Goal: Task Accomplishment & Management: Use online tool/utility

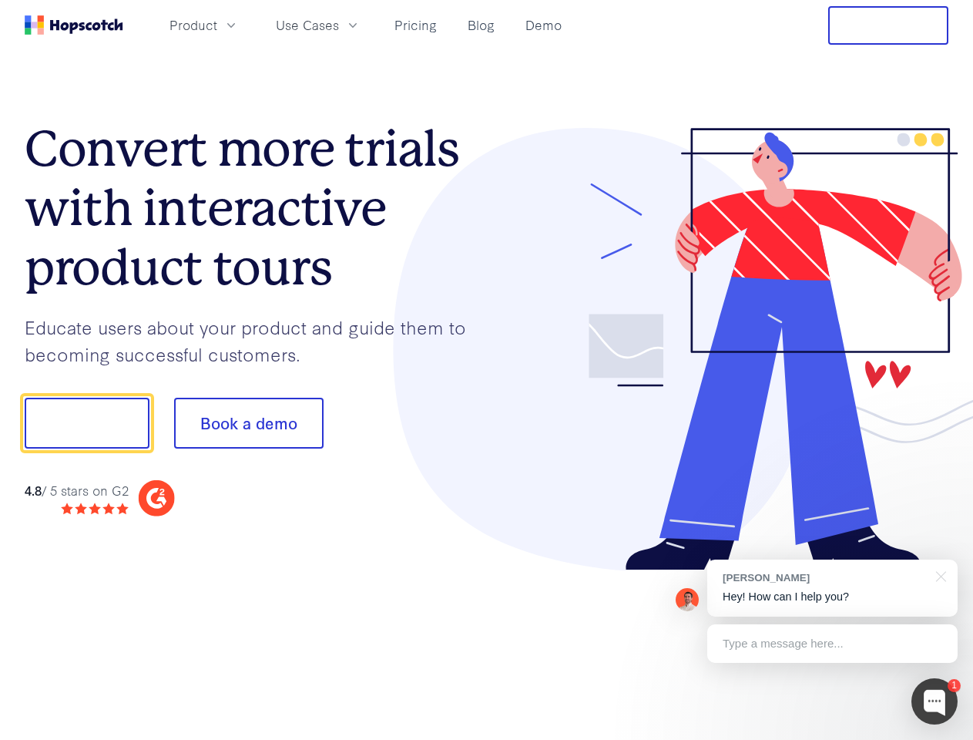
click at [487, 370] on div at bounding box center [718, 349] width 462 height 443
click at [217, 25] on span "Product" at bounding box center [193, 24] width 48 height 19
click at [339, 25] on span "Use Cases" at bounding box center [307, 24] width 63 height 19
click at [888, 25] on button "Free Trial" at bounding box center [888, 25] width 120 height 39
click at [86, 423] on button "Show me!" at bounding box center [87, 423] width 125 height 51
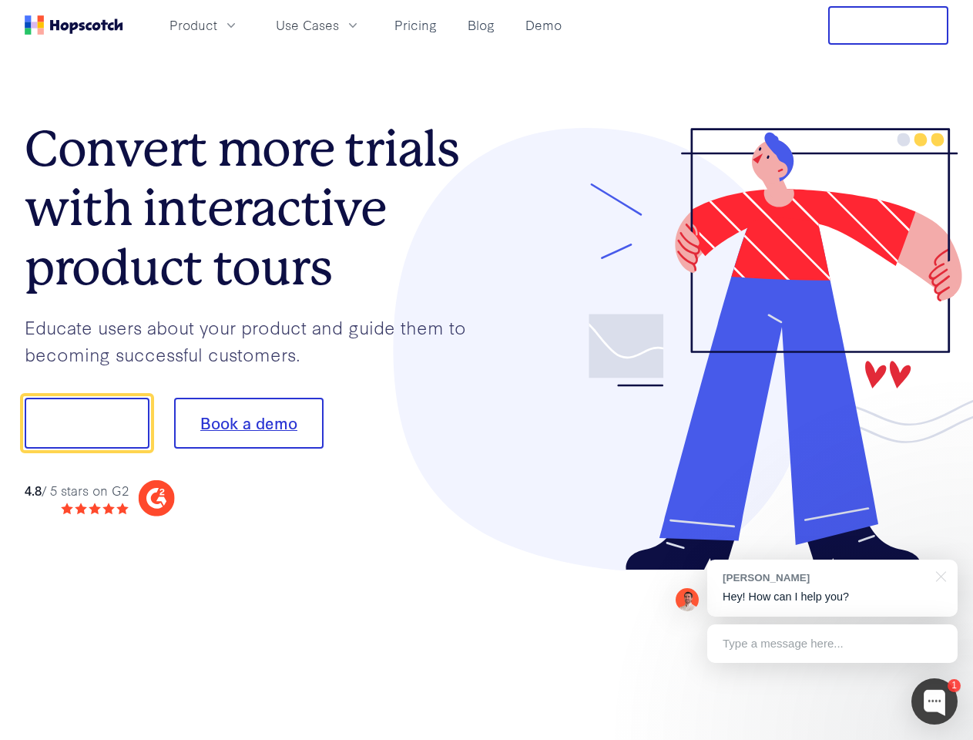
click at [248, 423] on button "Book a demo" at bounding box center [248, 423] width 149 height 51
click at [935, 701] on div at bounding box center [934, 701] width 46 height 46
click at [832, 588] on div "[PERSON_NAME] Hey! How can I help you?" at bounding box center [832, 587] width 250 height 57
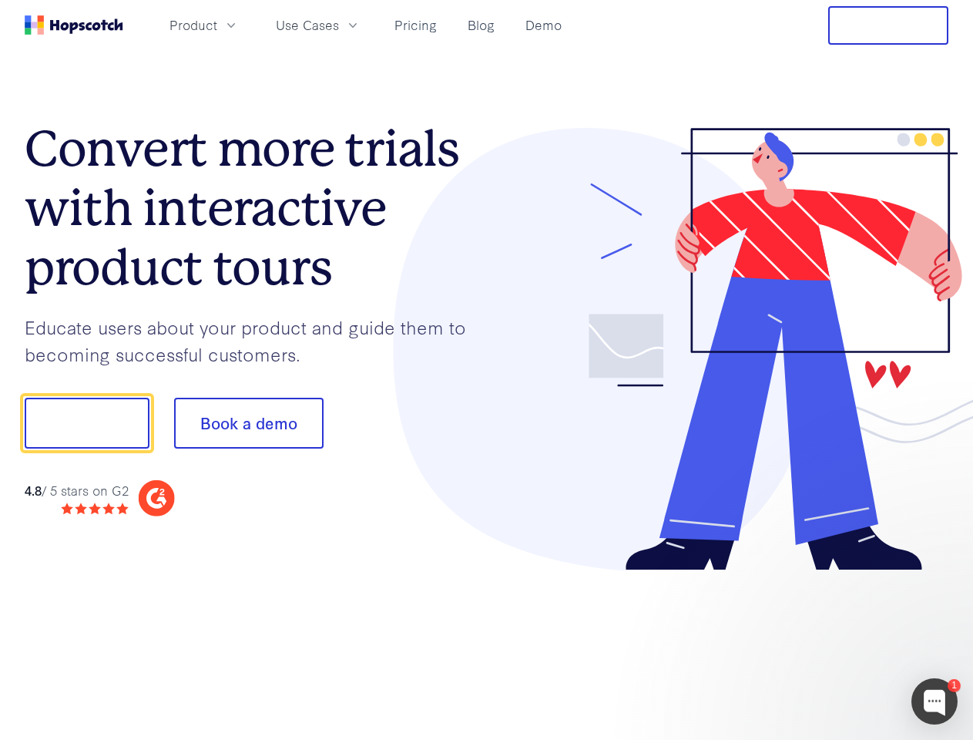
click at [938, 575] on div at bounding box center [813, 421] width 289 height 514
click at [832, 643] on div at bounding box center [813, 524] width 289 height 307
